Goal: Task Accomplishment & Management: Use online tool/utility

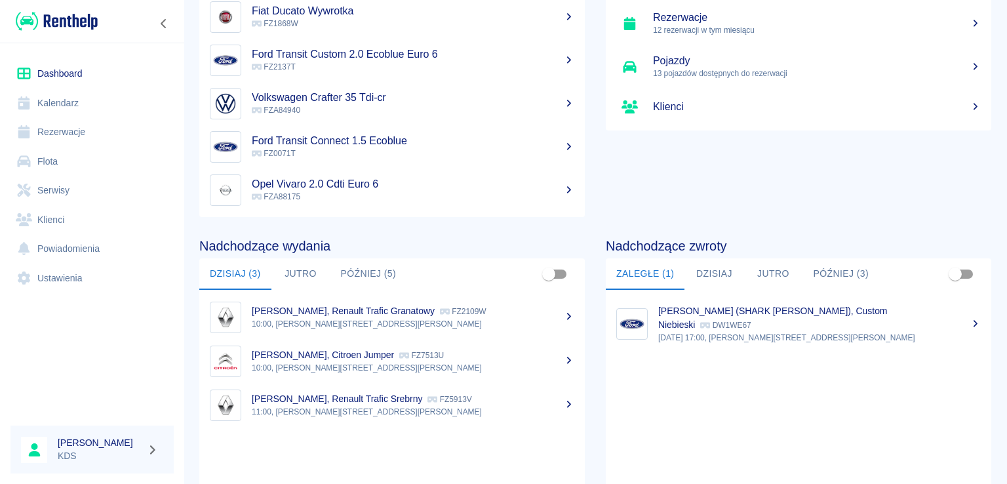
scroll to position [93, 0]
click at [94, 103] on link "Kalendarz" at bounding box center [91, 104] width 163 height 30
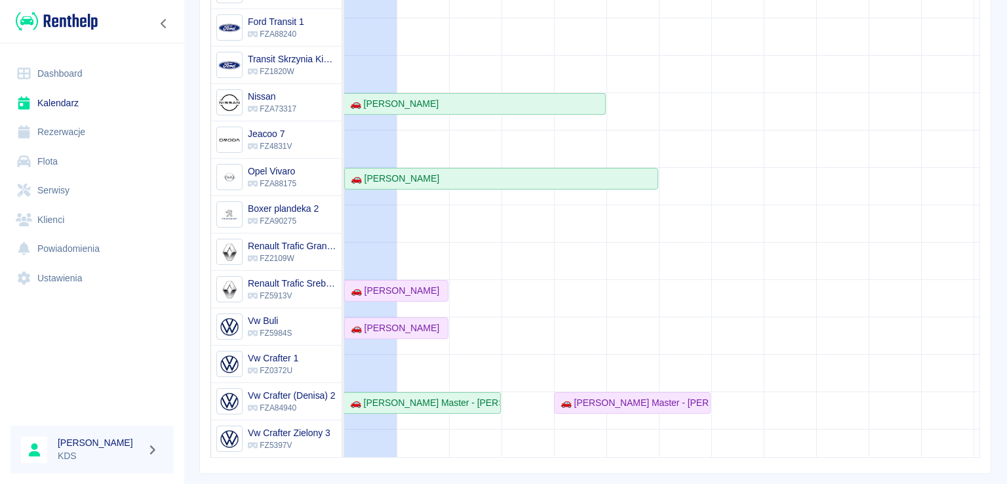
scroll to position [100, 0]
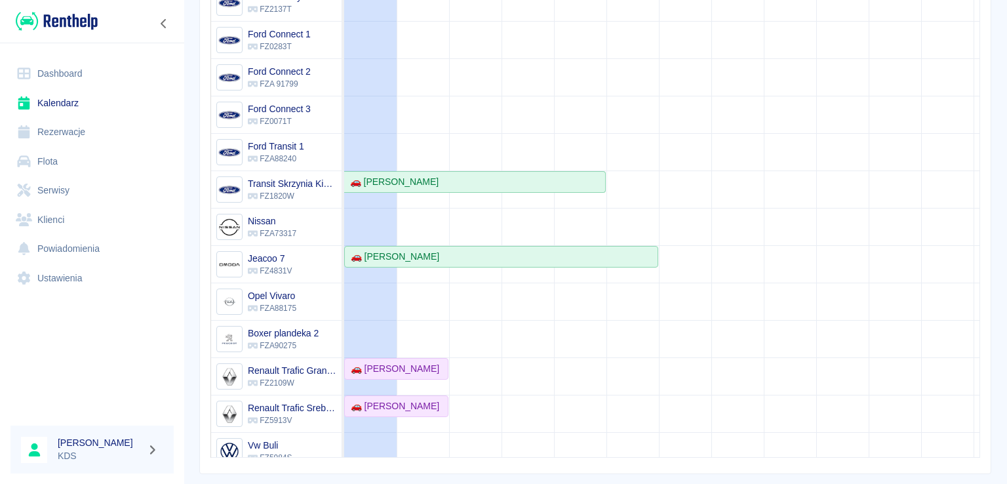
click at [71, 145] on link "Rezerwacje" at bounding box center [91, 132] width 163 height 30
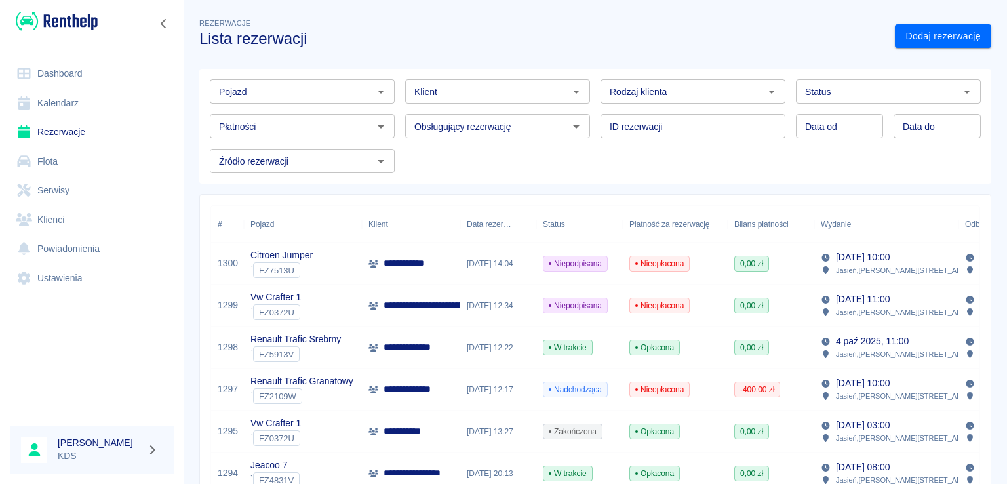
click at [76, 106] on link "Kalendarz" at bounding box center [91, 104] width 163 height 30
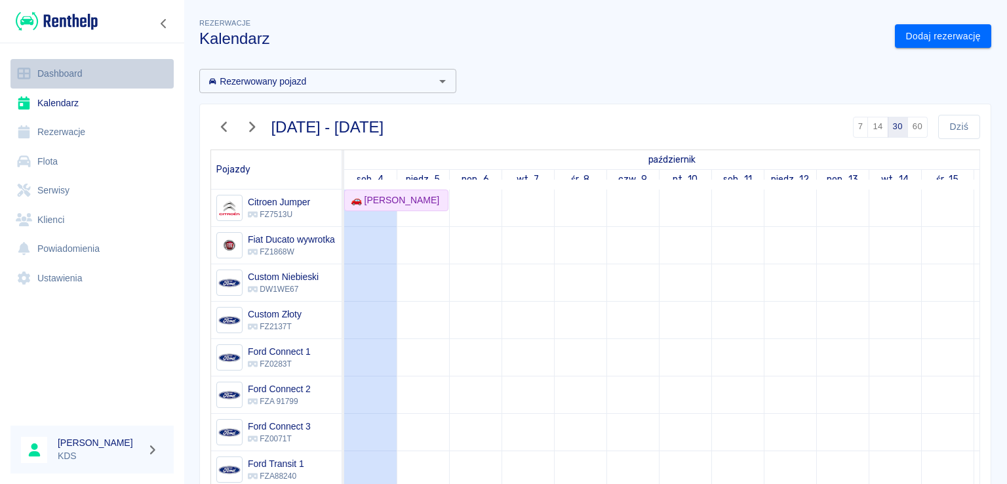
click at [79, 77] on link "Dashboard" at bounding box center [91, 74] width 163 height 30
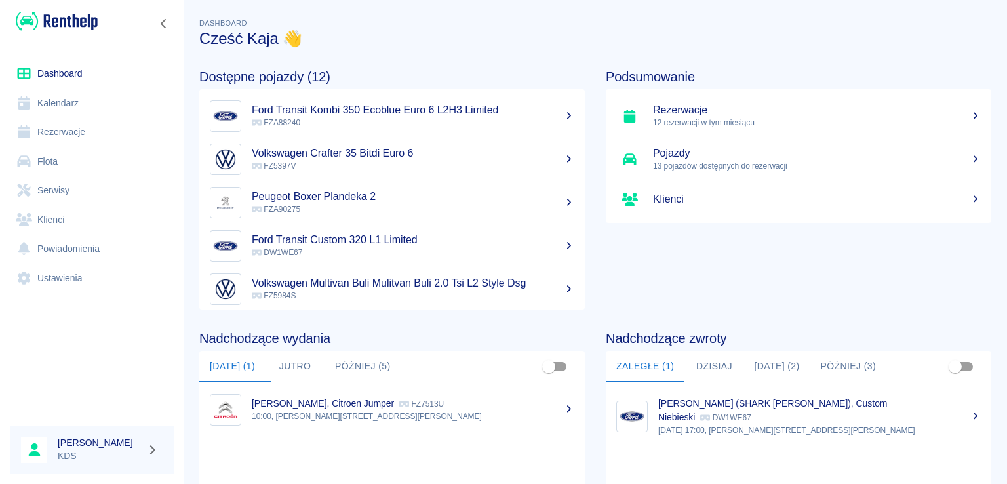
click at [76, 87] on link "Dashboard" at bounding box center [91, 74] width 163 height 30
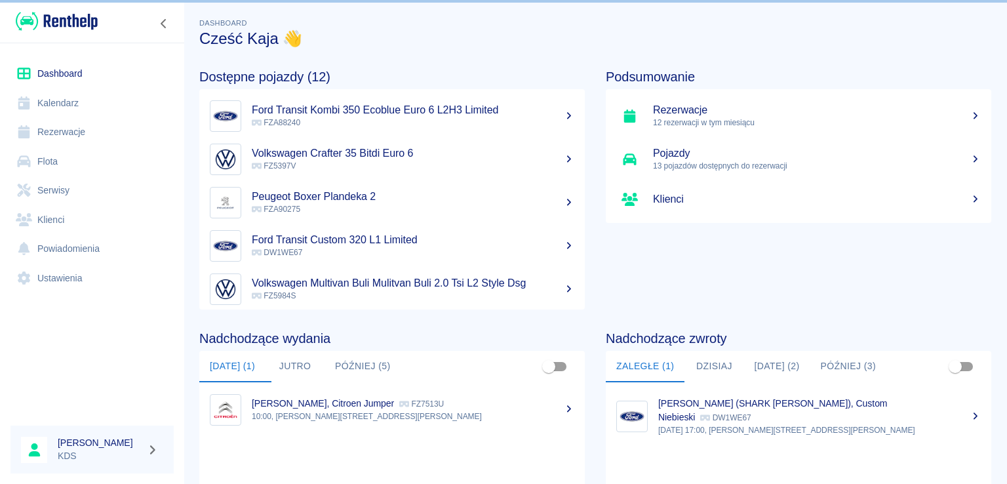
click at [71, 106] on link "Kalendarz" at bounding box center [91, 104] width 163 height 30
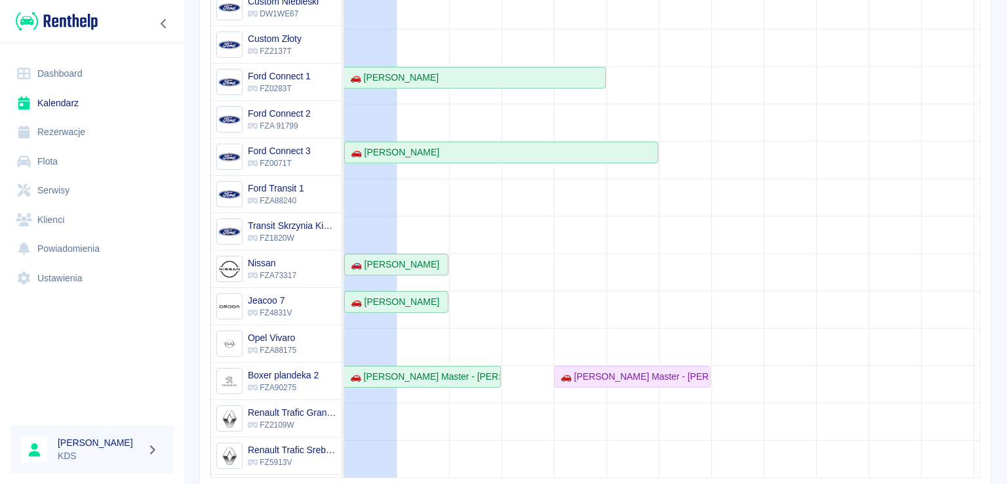
scroll to position [231, 0]
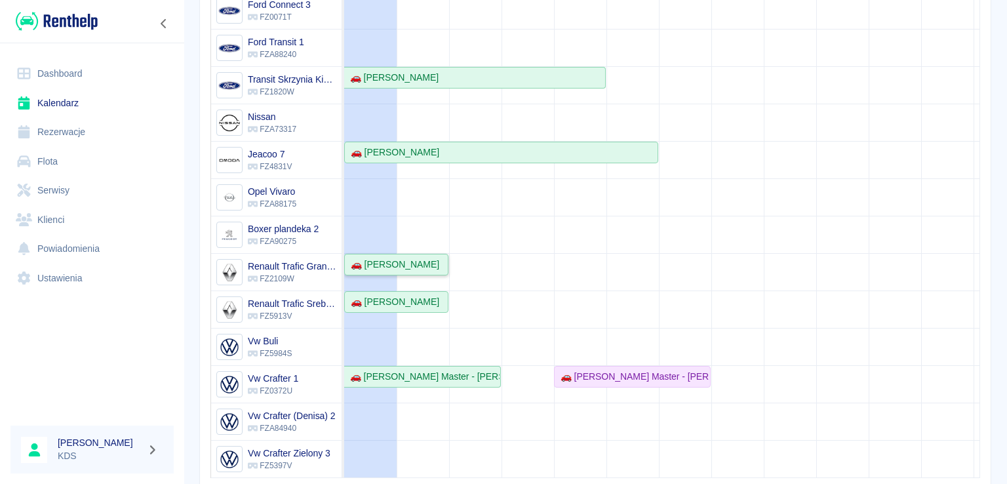
click at [409, 258] on div "🚗 [PERSON_NAME]" at bounding box center [393, 265] width 94 height 14
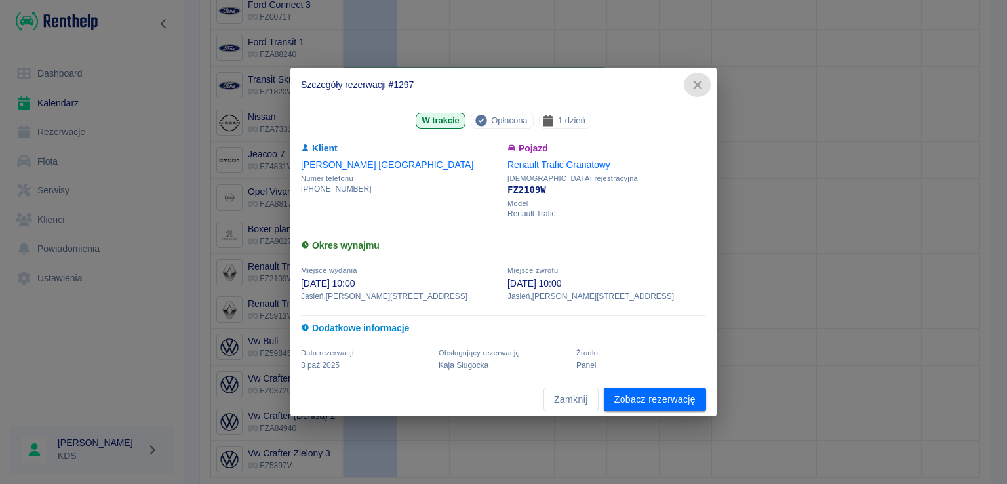
click at [698, 84] on icon "button" at bounding box center [697, 85] width 9 height 9
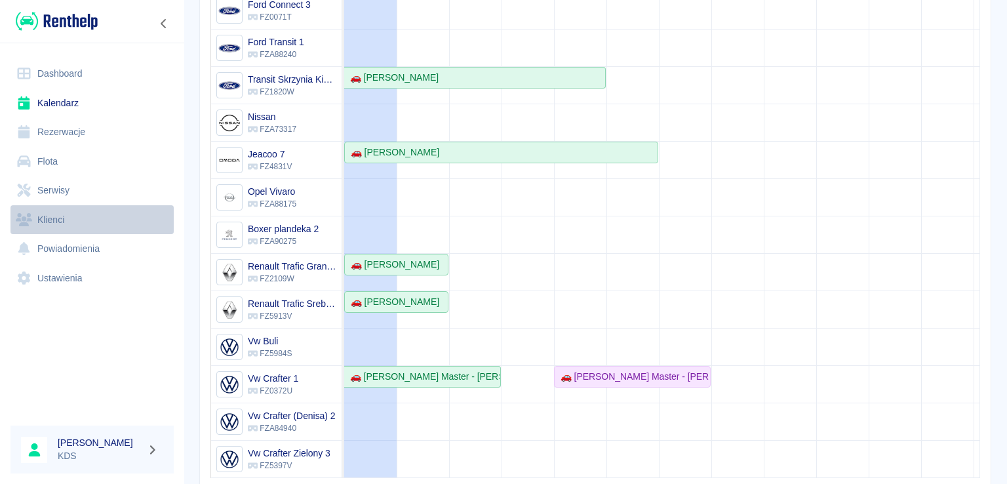
click at [58, 218] on link "Klienci" at bounding box center [91, 220] width 163 height 30
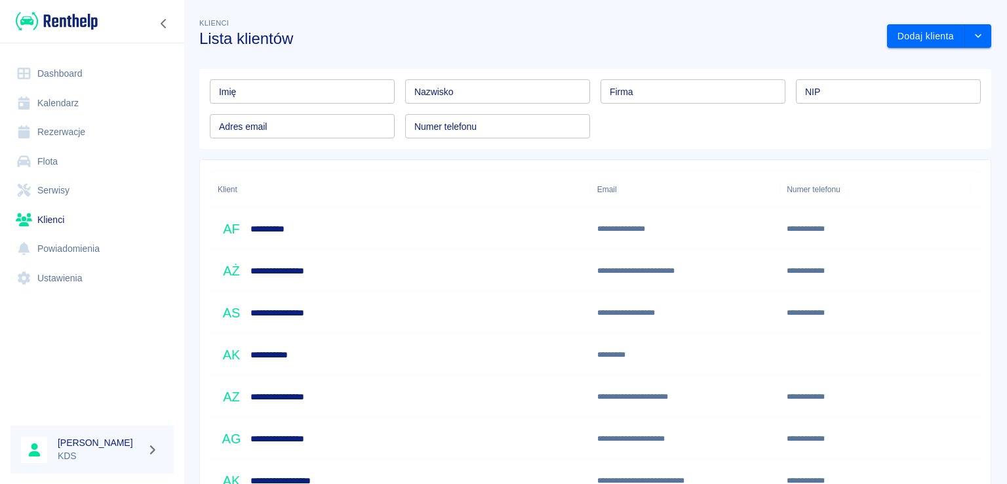
click at [468, 90] on input "Nazwisko" at bounding box center [497, 91] width 185 height 24
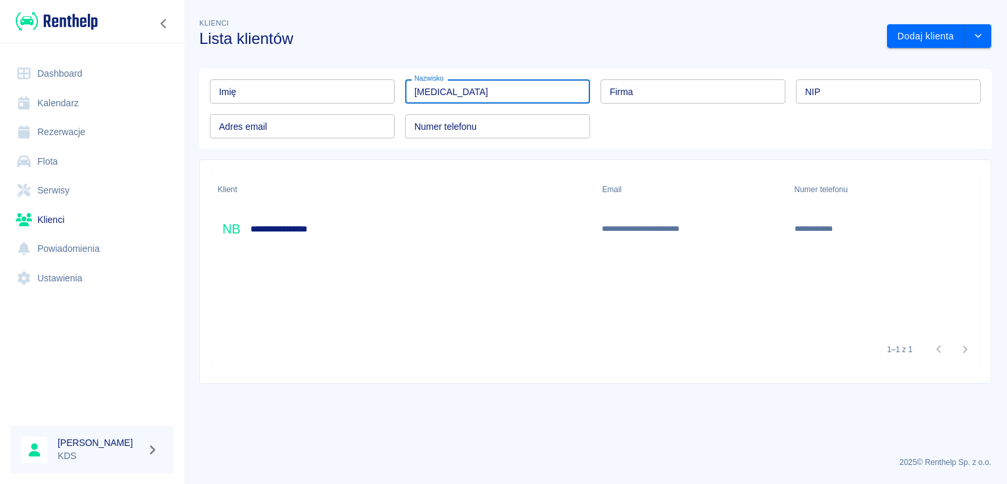
type input "[MEDICAL_DATA]"
drag, startPoint x: 105, startPoint y: 201, endPoint x: 273, endPoint y: 244, distance: 174.0
click at [279, 246] on div "**********" at bounding box center [403, 229] width 384 height 42
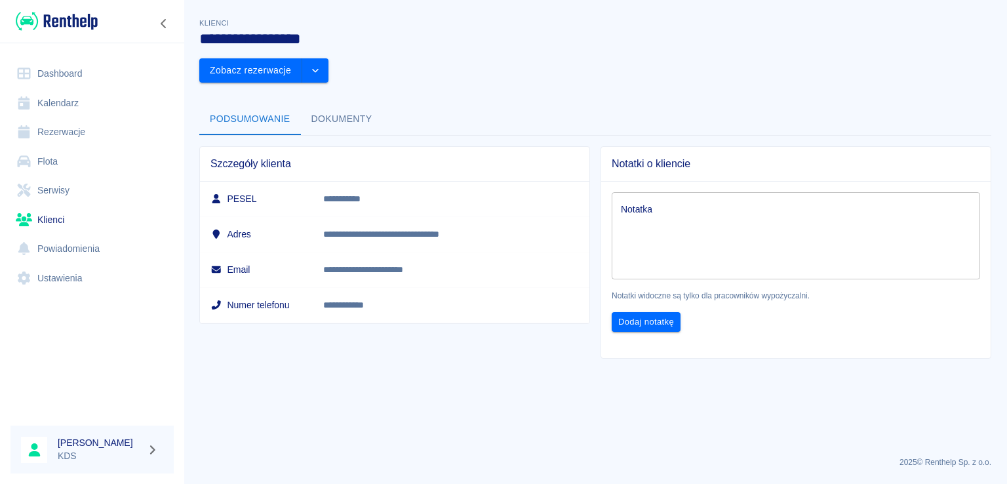
click at [71, 110] on link "Kalendarz" at bounding box center [91, 104] width 163 height 30
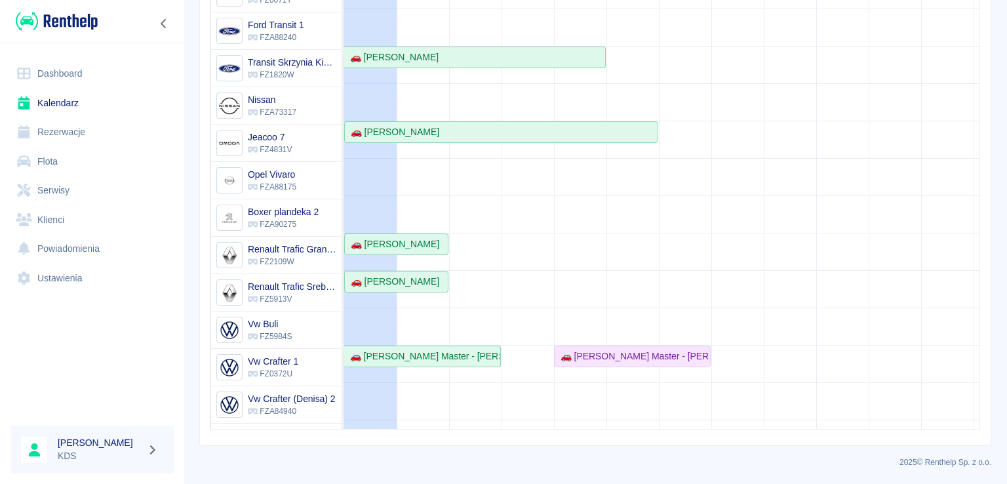
scroll to position [197, 0]
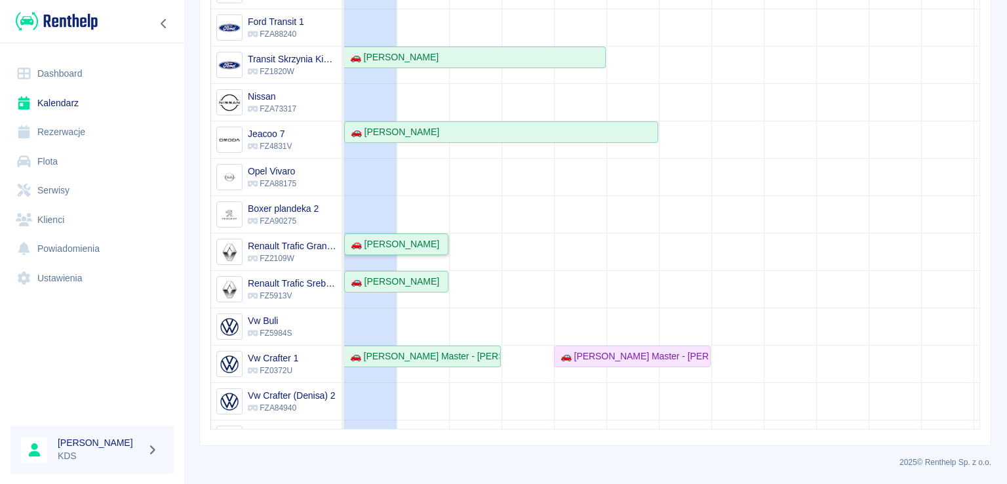
click at [412, 246] on div "🚗 [PERSON_NAME]" at bounding box center [393, 244] width 94 height 14
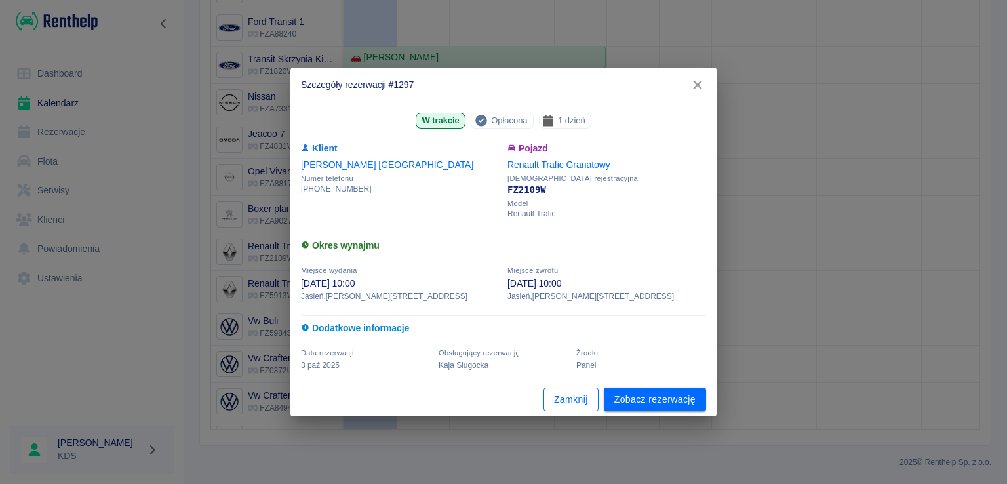
click at [593, 399] on button "Zamknij" at bounding box center [571, 400] width 55 height 24
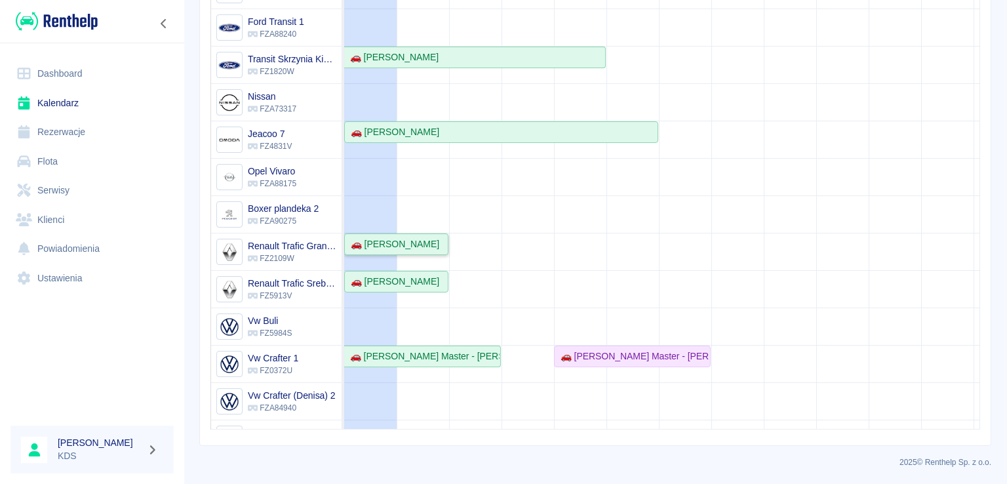
click at [430, 250] on link "🚗 [PERSON_NAME]" at bounding box center [396, 244] width 104 height 22
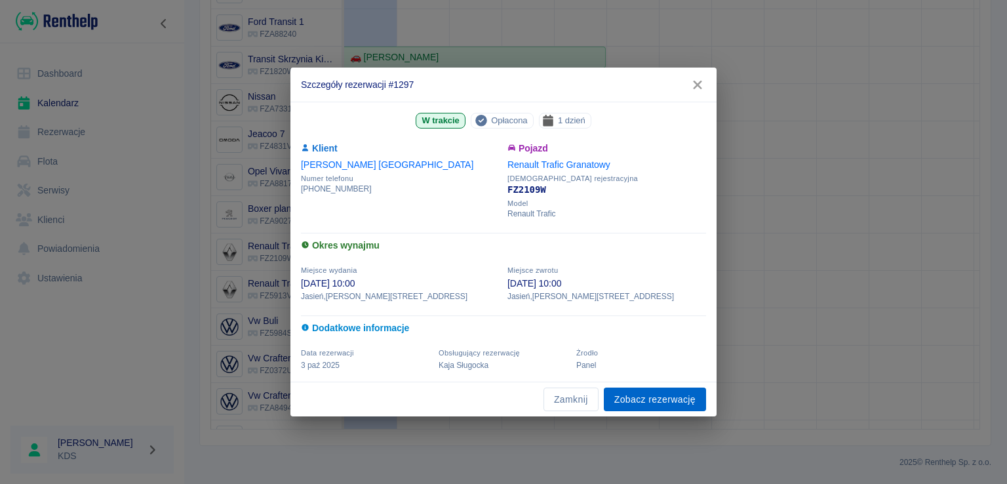
click at [649, 394] on link "Zobacz rezerwację" at bounding box center [655, 400] width 102 height 24
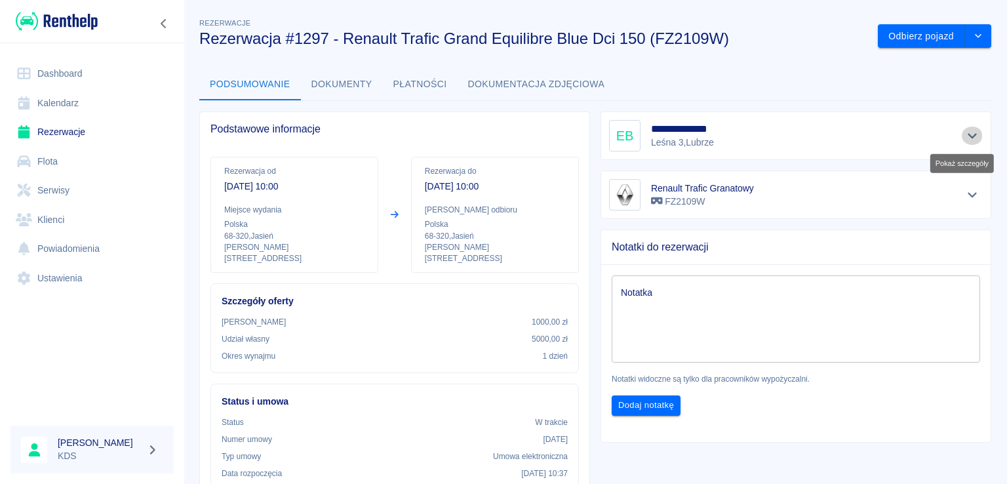
click at [970, 138] on button "Pokaż szczegóły" at bounding box center [973, 136] width 22 height 18
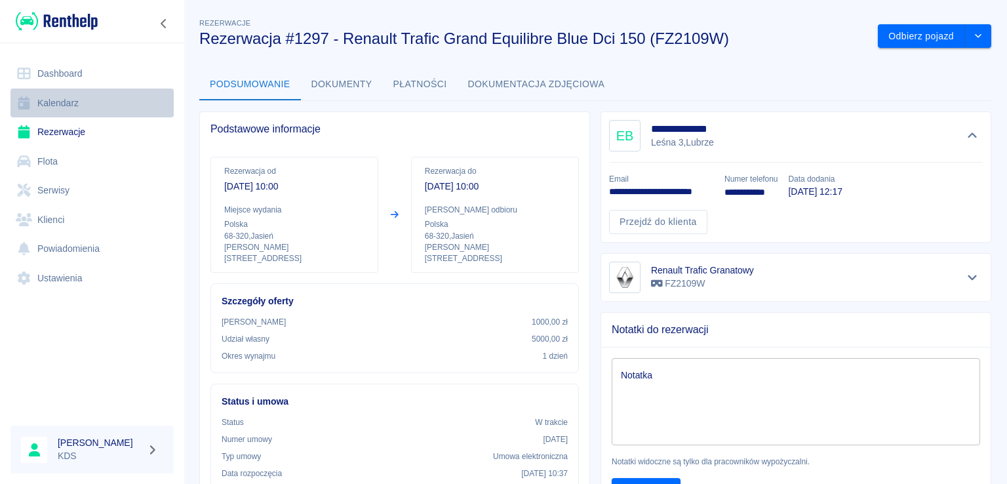
click at [53, 100] on link "Kalendarz" at bounding box center [91, 104] width 163 height 30
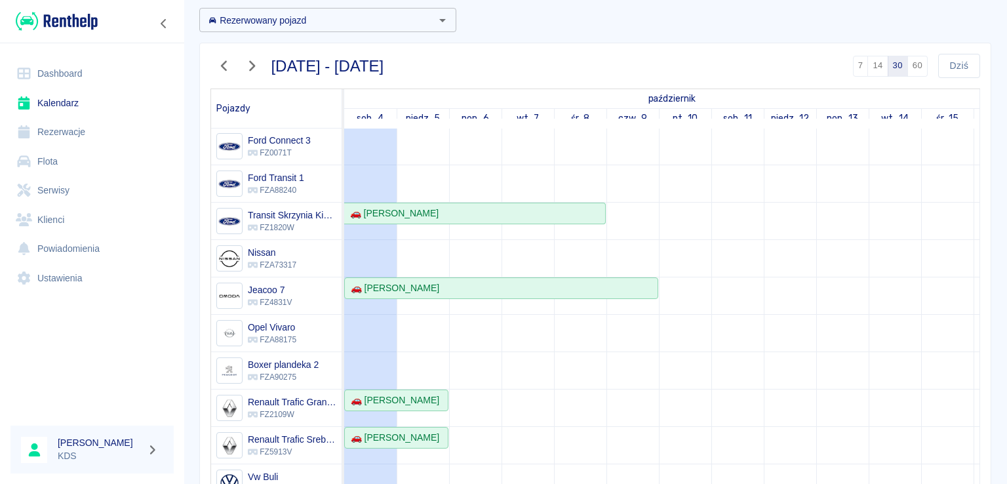
scroll to position [63, 0]
click at [380, 429] on div "🚗 [PERSON_NAME]" at bounding box center [393, 436] width 94 height 14
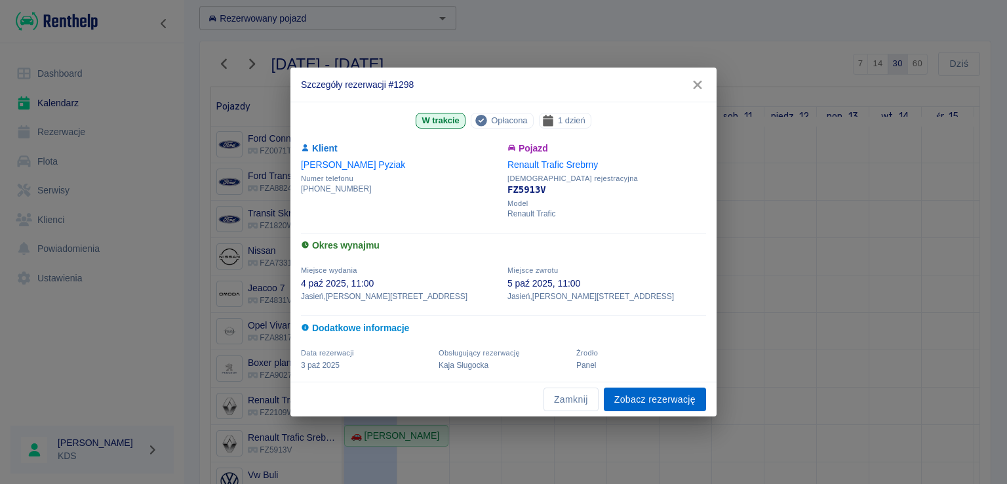
click at [653, 397] on link "Zobacz rezerwację" at bounding box center [655, 400] width 102 height 24
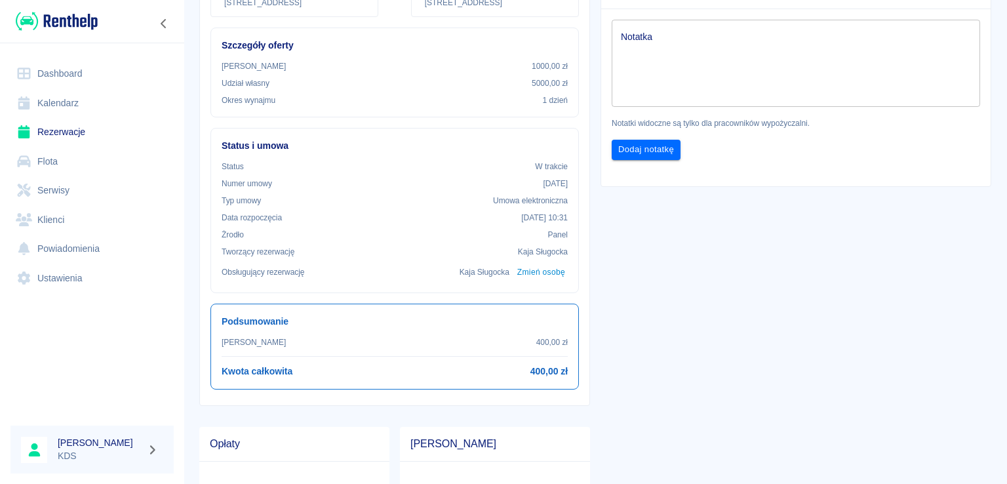
scroll to position [262, 0]
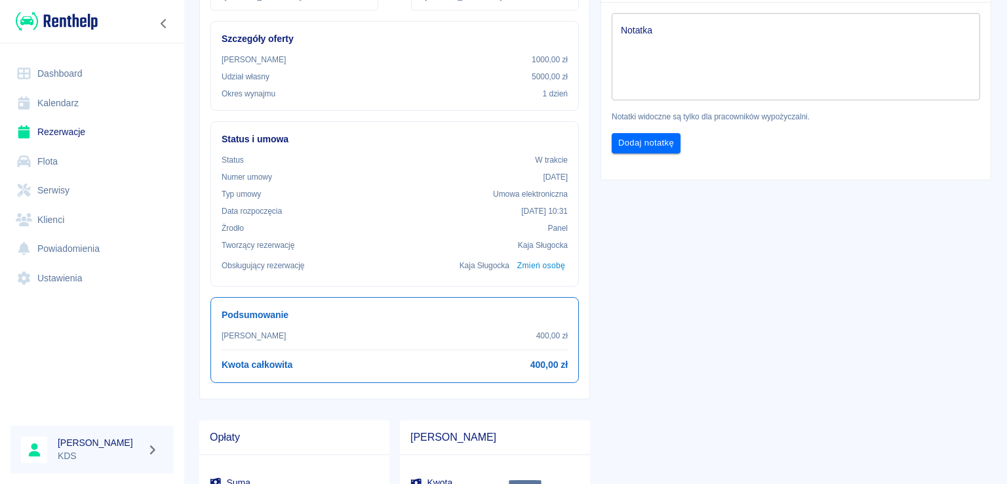
click at [54, 104] on link "Kalendarz" at bounding box center [91, 104] width 163 height 30
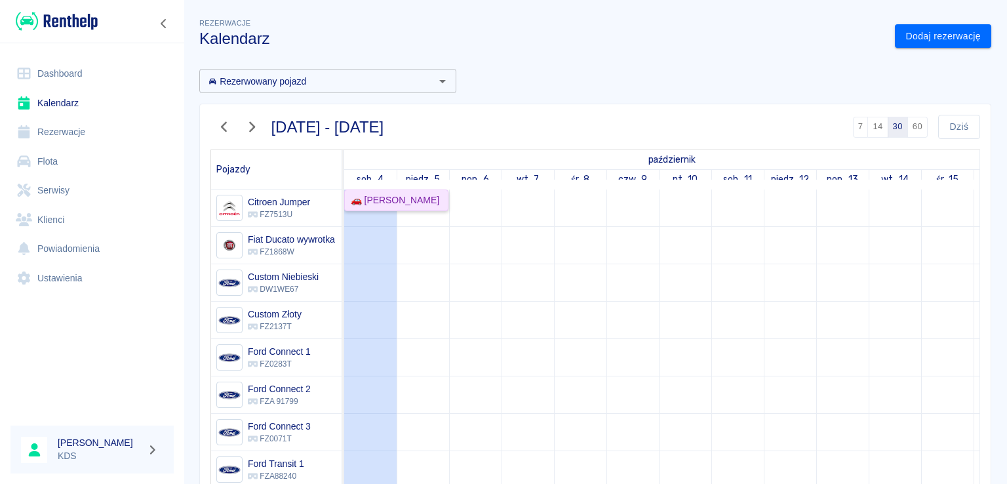
click at [418, 195] on div "🚗 [PERSON_NAME]" at bounding box center [397, 200] width 102 height 14
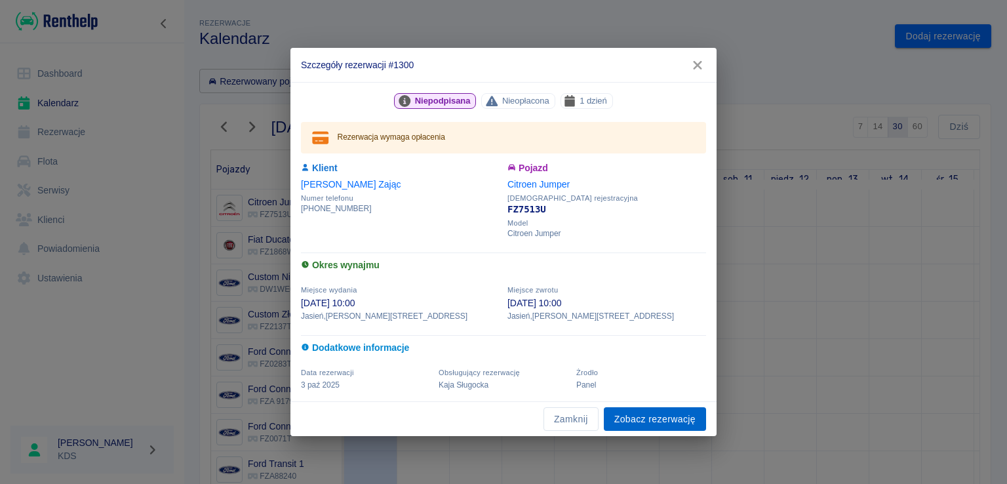
click at [640, 410] on link "Zobacz rezerwację" at bounding box center [655, 419] width 102 height 24
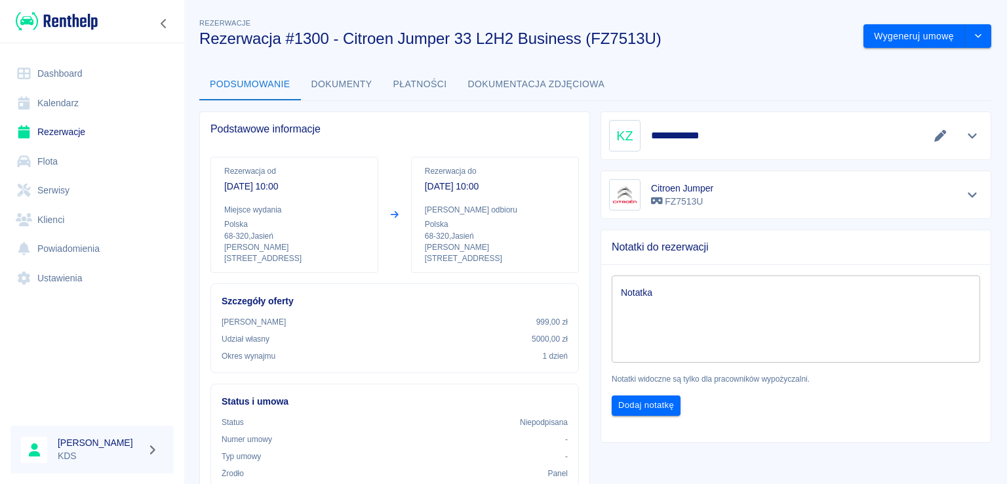
click at [730, 138] on div "**********" at bounding box center [796, 135] width 374 height 31
click at [962, 142] on button "Pokaż szczegóły" at bounding box center [973, 136] width 22 height 18
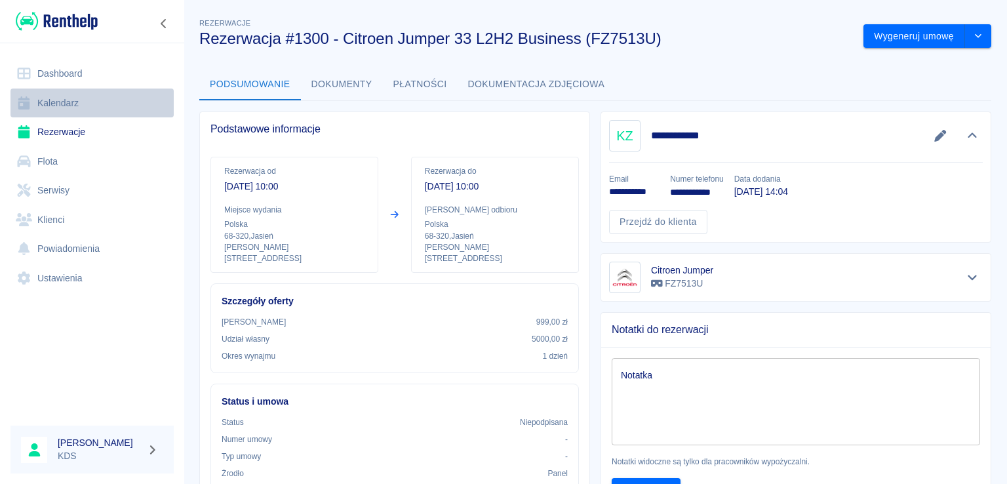
click at [68, 100] on link "Kalendarz" at bounding box center [91, 104] width 163 height 30
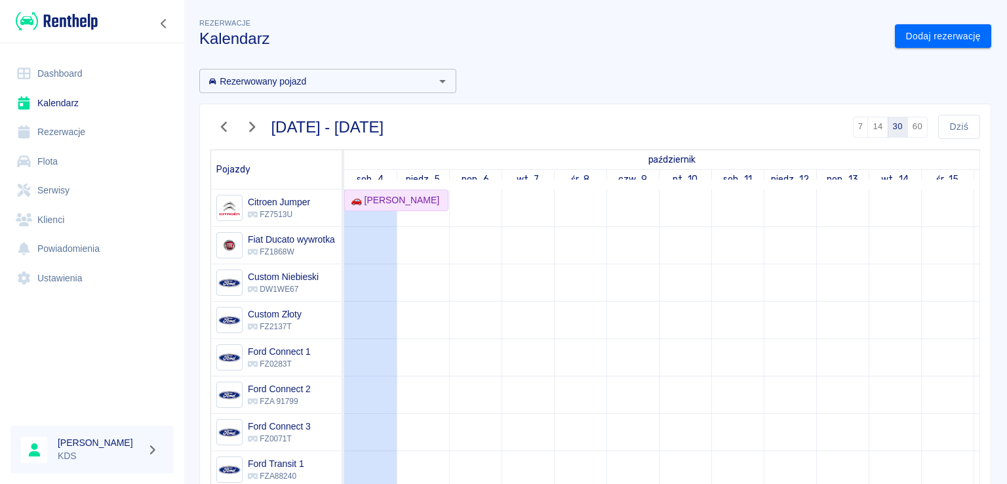
click at [89, 77] on link "Dashboard" at bounding box center [91, 74] width 163 height 30
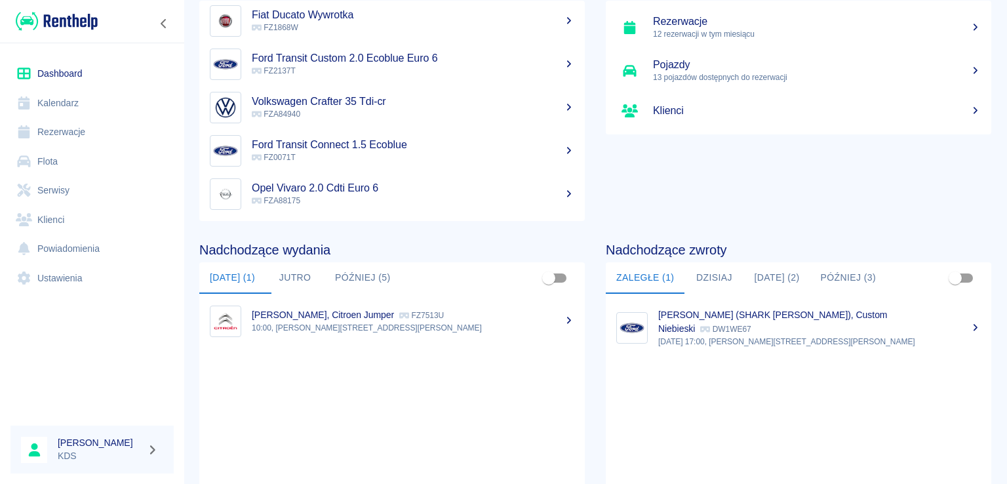
scroll to position [197, 0]
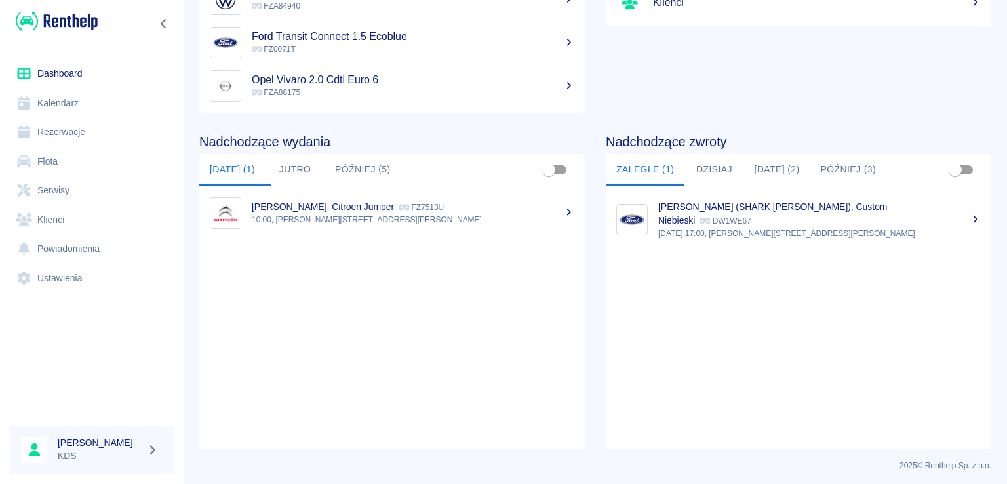
click at [691, 228] on p "[DATE] 17:00, [PERSON_NAME][STREET_ADDRESS][PERSON_NAME]" at bounding box center [819, 234] width 323 height 12
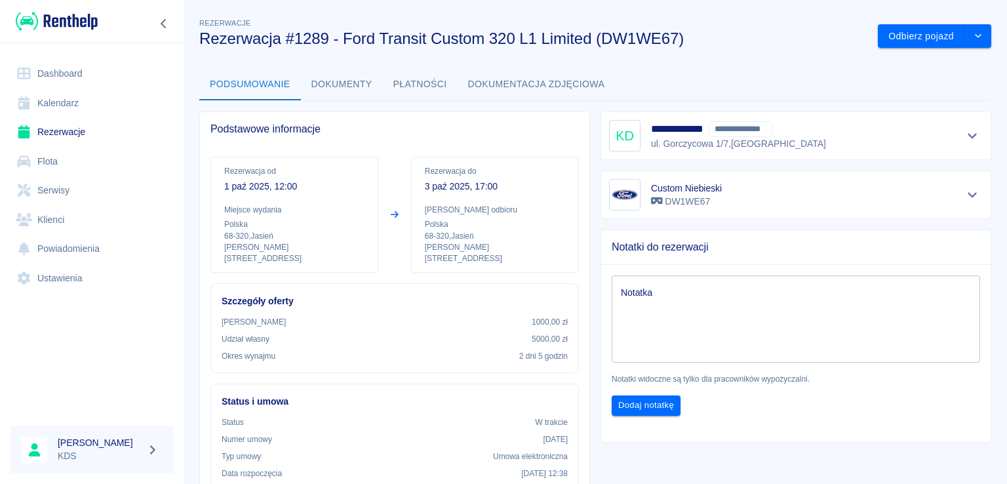
click at [658, 60] on div "**********" at bounding box center [596, 469] width 824 height 929
click at [889, 33] on button "Odbierz pojazd" at bounding box center [921, 36] width 87 height 24
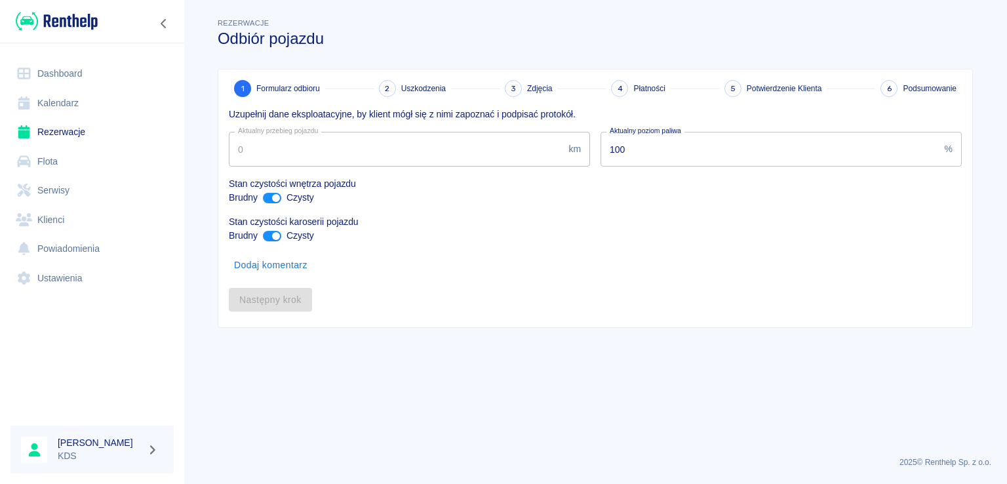
type input "106569"
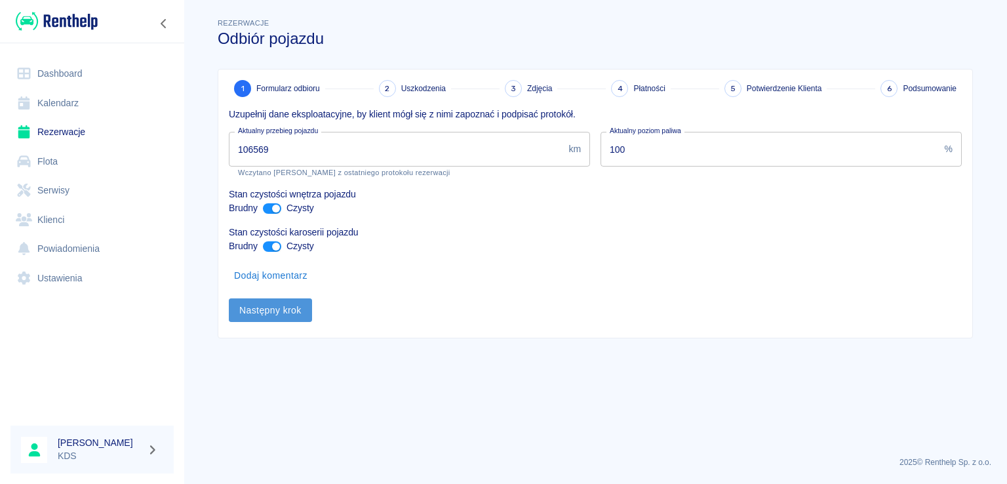
click at [293, 308] on button "Następny krok" at bounding box center [270, 310] width 83 height 24
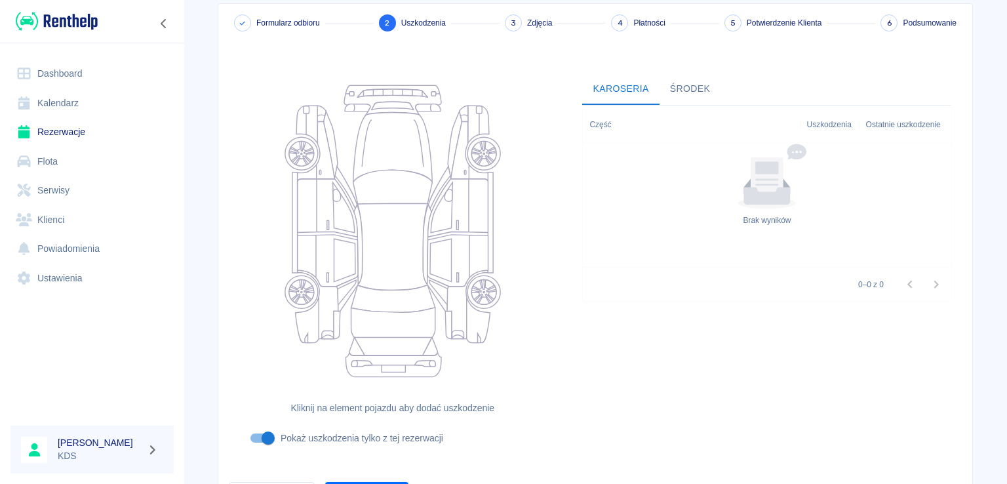
scroll to position [142, 0]
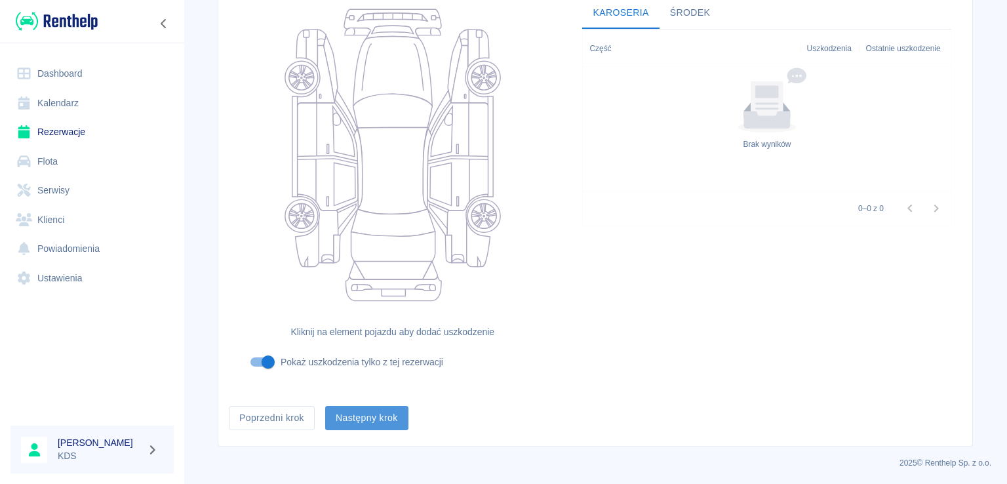
click at [367, 421] on button "Następny krok" at bounding box center [366, 418] width 83 height 24
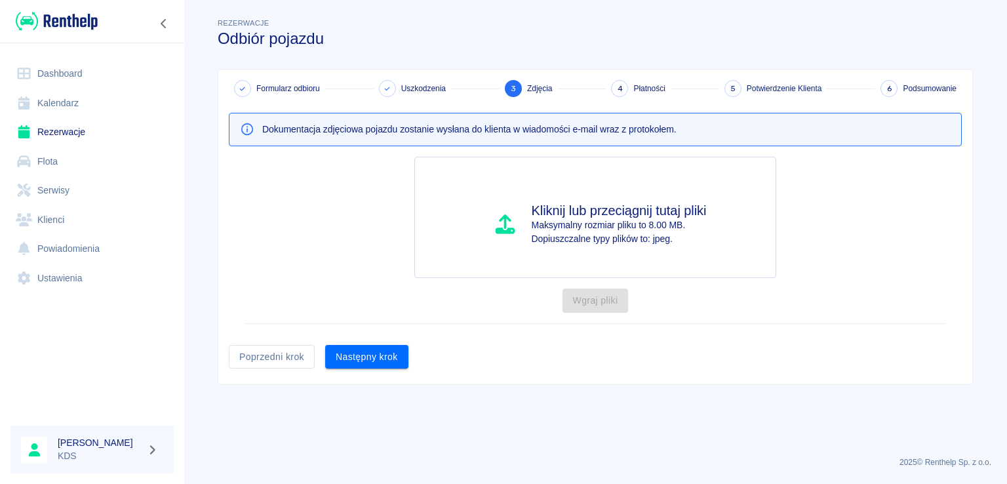
scroll to position [0, 0]
click at [378, 363] on button "Następny krok" at bounding box center [366, 357] width 83 height 24
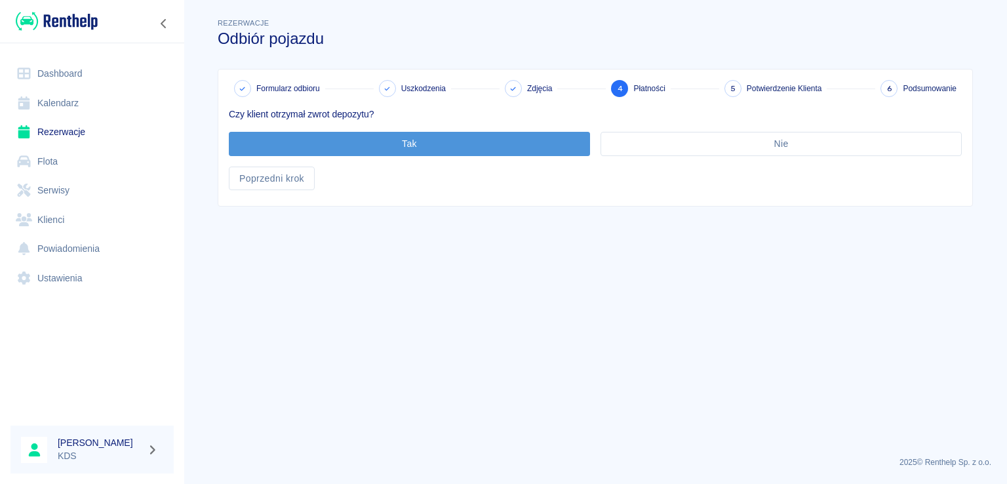
click at [523, 150] on button "Tak" at bounding box center [409, 144] width 361 height 24
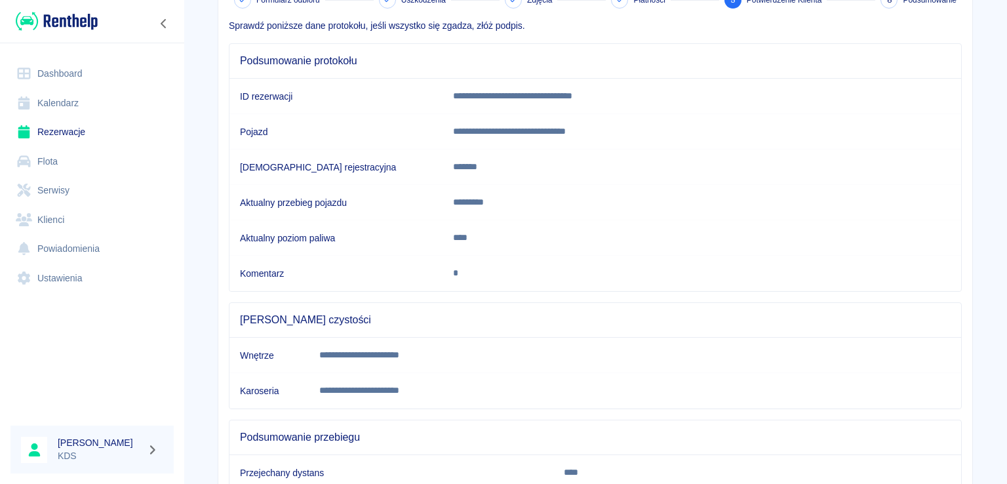
scroll to position [197, 0]
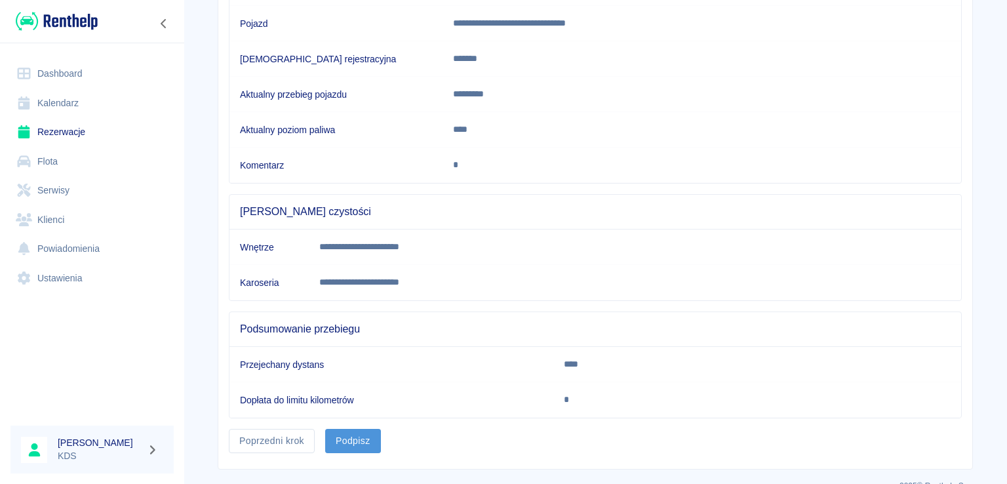
click at [359, 438] on button "Podpisz" at bounding box center [353, 441] width 56 height 24
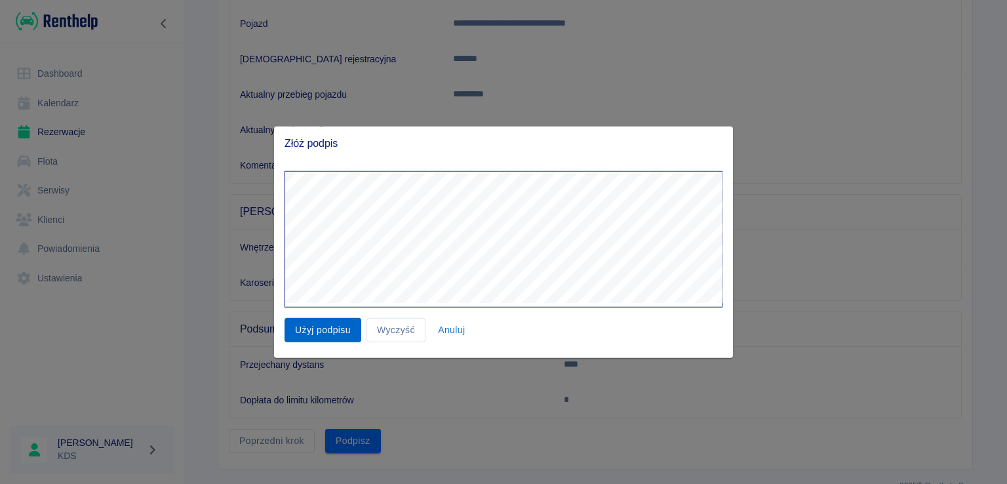
click at [339, 326] on button "Użyj podpisu" at bounding box center [323, 330] width 77 height 24
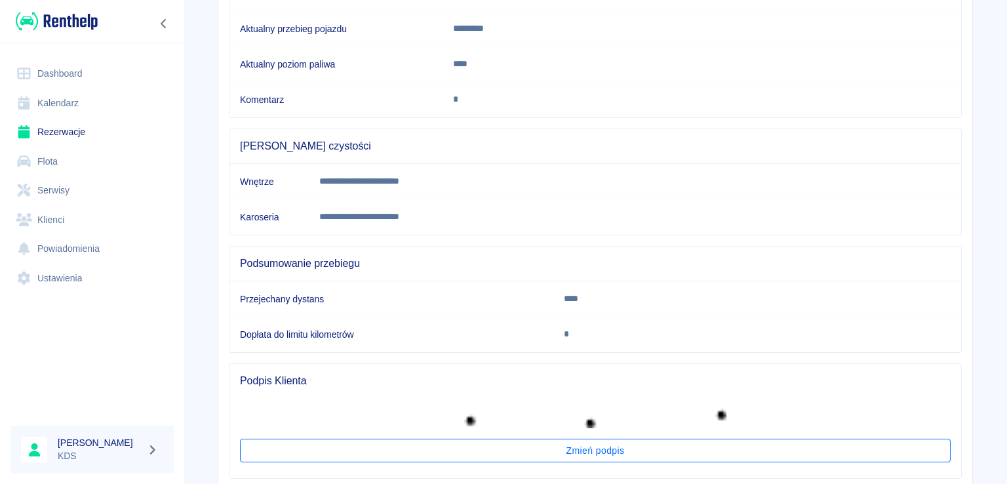
scroll to position [343, 0]
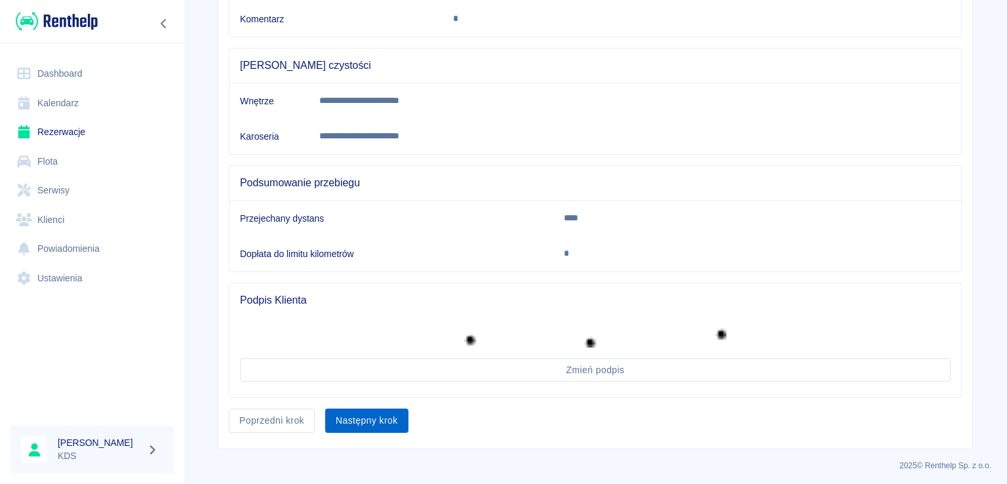
click at [371, 428] on div "Następny krok" at bounding box center [362, 415] width 94 height 35
click at [377, 418] on button "Następny krok" at bounding box center [366, 421] width 83 height 24
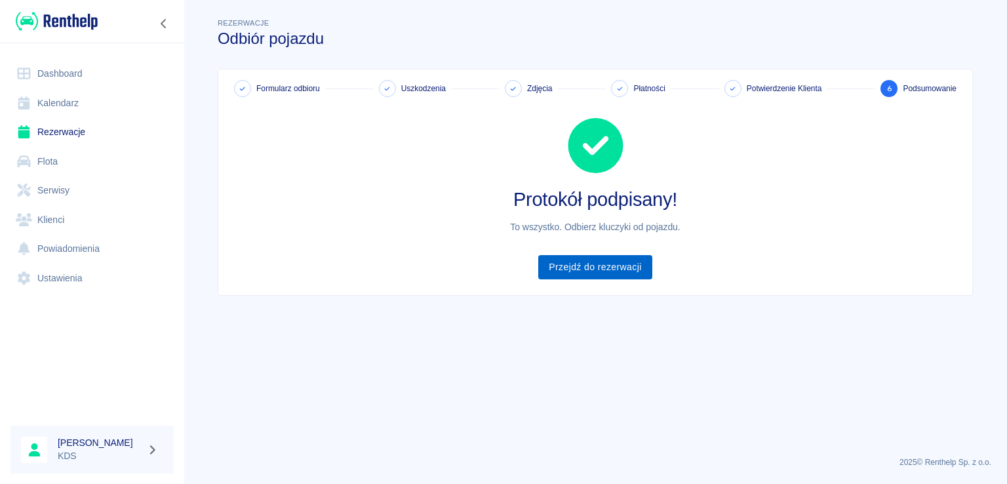
click at [607, 265] on link "Przejdź do rezerwacji" at bounding box center [594, 267] width 113 height 24
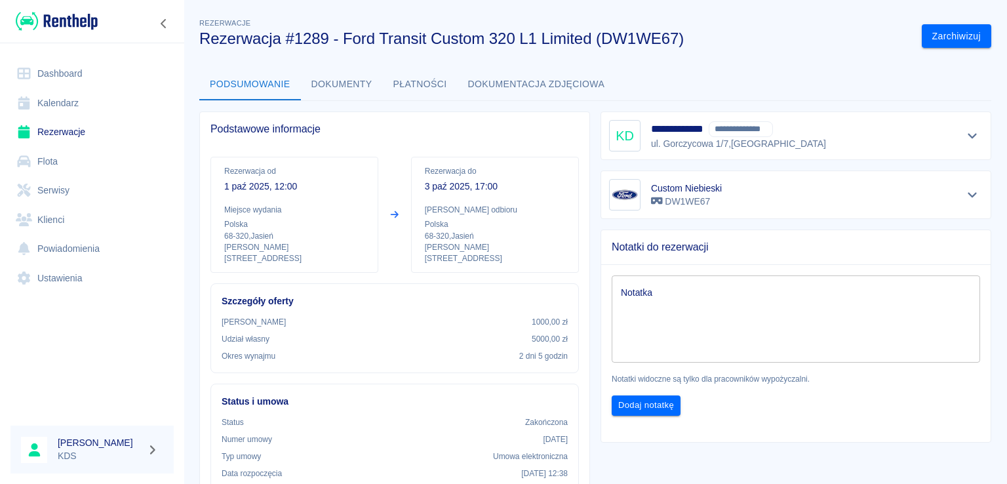
click at [87, 97] on link "Kalendarz" at bounding box center [91, 104] width 163 height 30
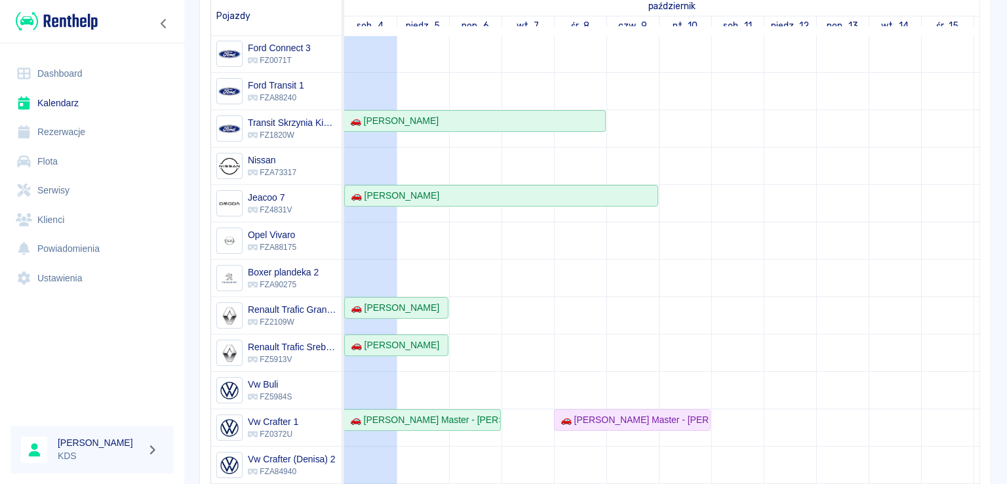
scroll to position [245, 0]
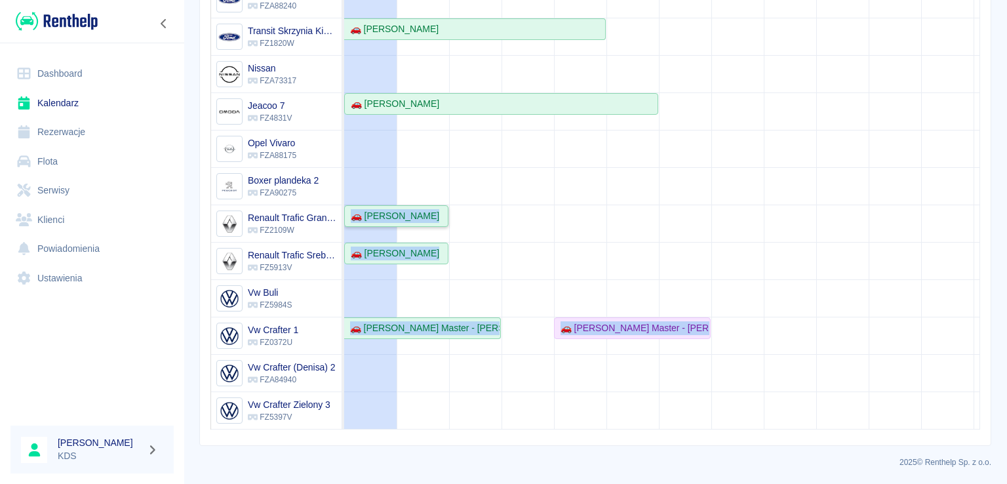
drag, startPoint x: 628, startPoint y: 485, endPoint x: 630, endPoint y: 437, distance: 47.9
click at [695, 483] on html "Używamy plików Cookies, by zapewnić Ci najlepsze możliwe doświadczenie. Aby dow…" at bounding box center [503, 242] width 1007 height 484
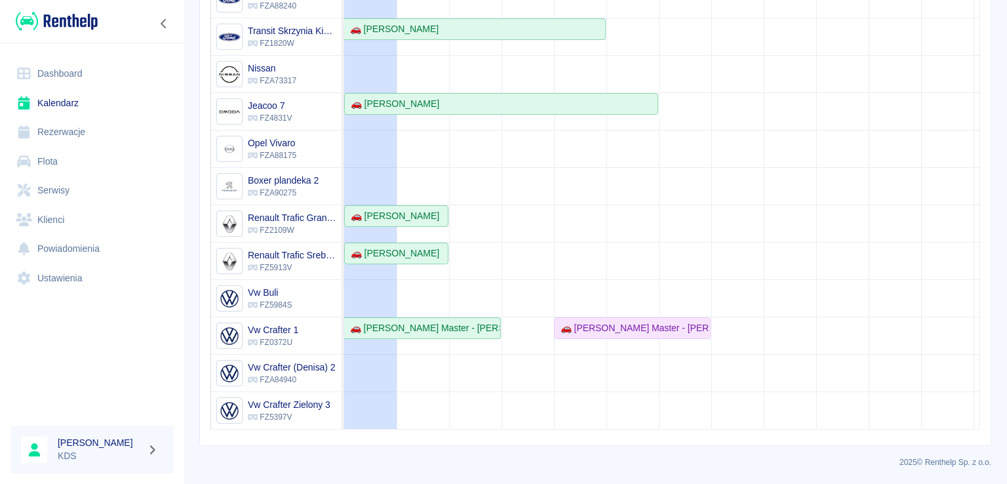
click at [993, 226] on div "Rezerwacje Kalendarz Dodaj rezerwację Rezerwowany pojazd Rezerwowany pojazd [DA…" at bounding box center [596, 103] width 824 height 686
click at [40, 56] on ul "Dashboard Kalendarz Rezerwacje Flota Serwisy Klienci Powiadomienia Ustawienia" at bounding box center [91, 176] width 163 height 244
click at [45, 64] on link "Dashboard" at bounding box center [91, 74] width 163 height 30
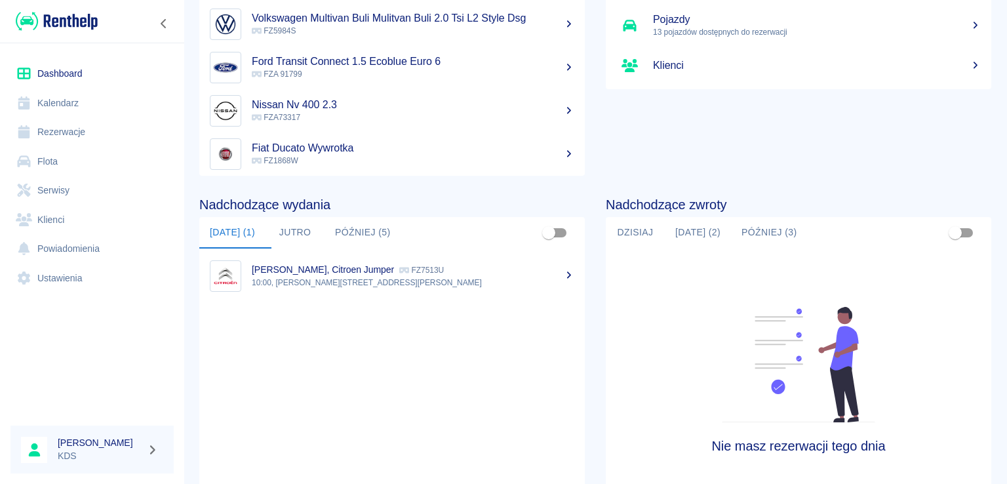
scroll to position [137, 0]
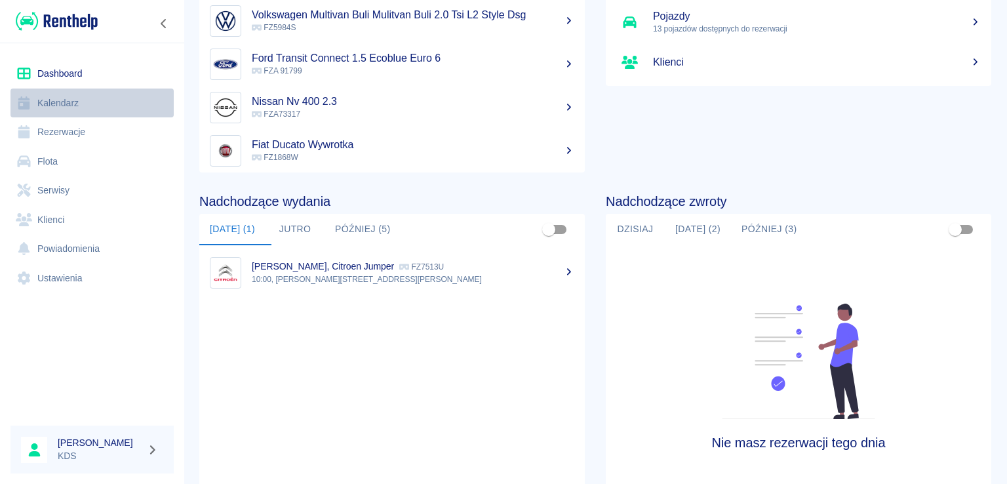
click at [89, 115] on link "Kalendarz" at bounding box center [91, 104] width 163 height 30
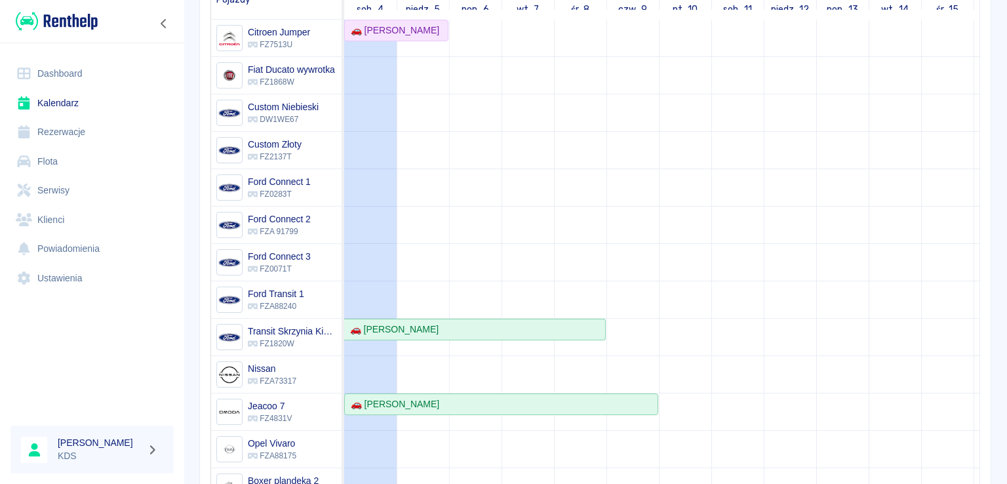
scroll to position [171, 0]
